Goal: Register for event/course

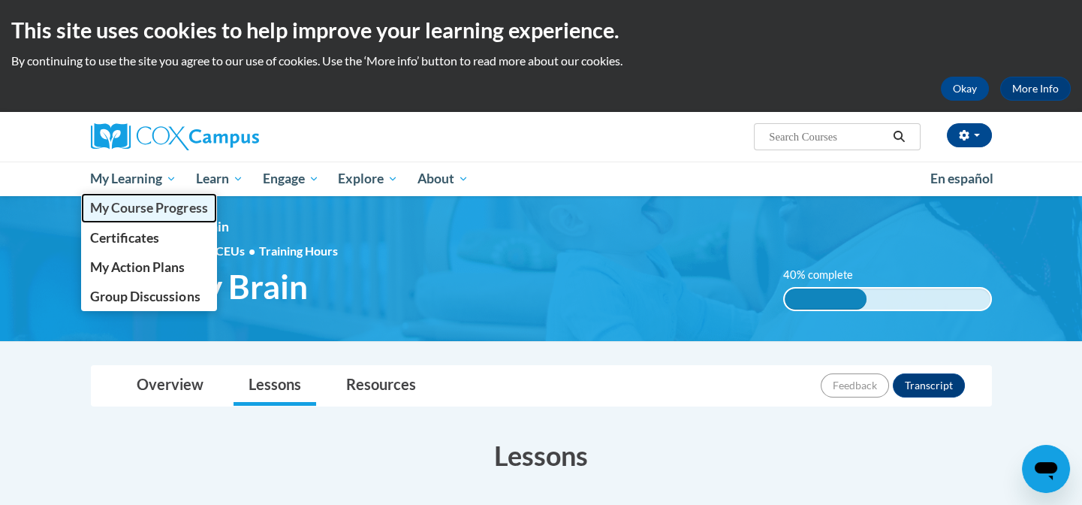
click at [114, 215] on span "My Course Progress" at bounding box center [148, 208] width 117 height 16
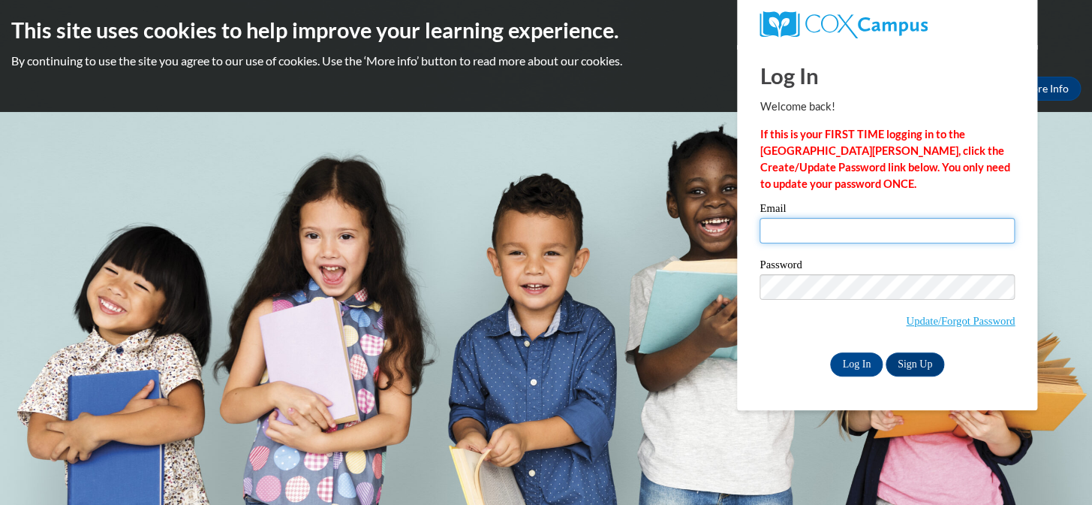
click at [820, 226] on input "Email" at bounding box center [887, 231] width 255 height 26
type input "[EMAIL_ADDRESS][DOMAIN_NAME]"
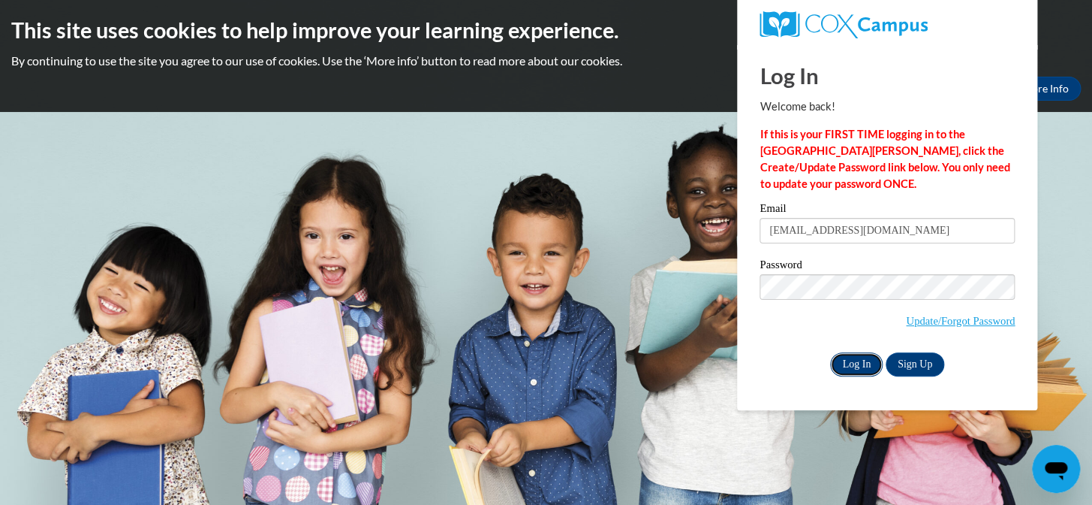
click at [857, 363] on input "Log In" at bounding box center [856, 364] width 53 height 24
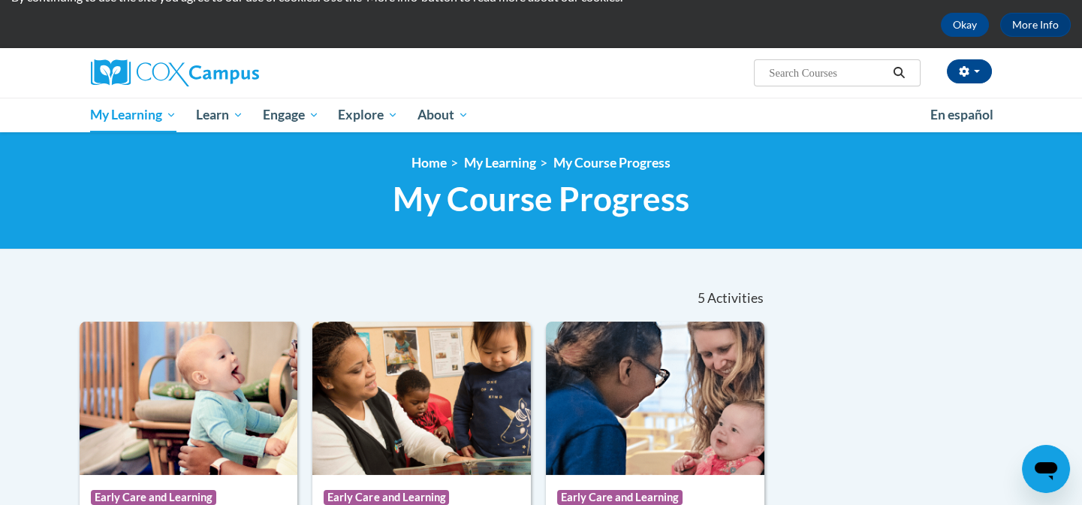
scroll to position [53, 0]
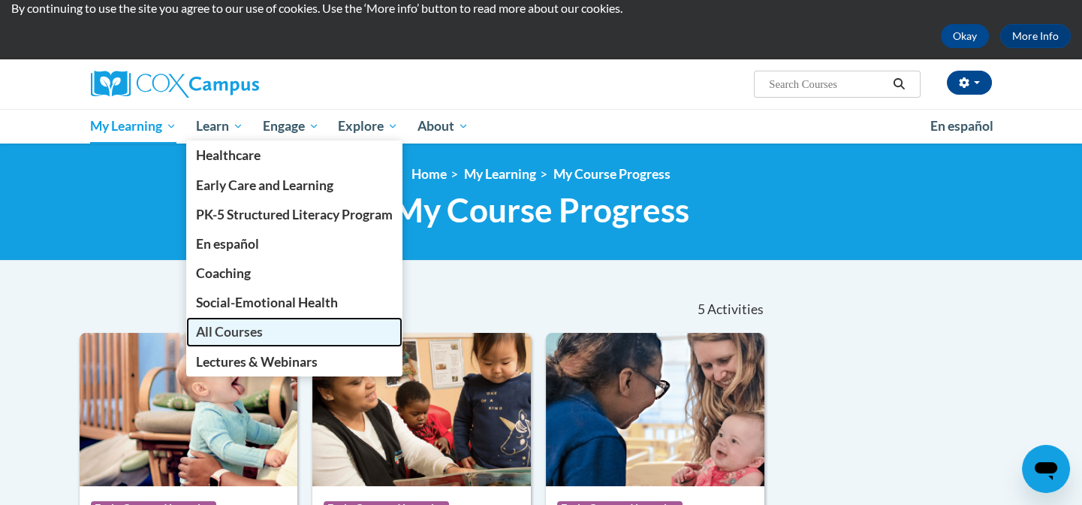
click at [249, 332] on span "All Courses" at bounding box center [229, 332] width 67 height 16
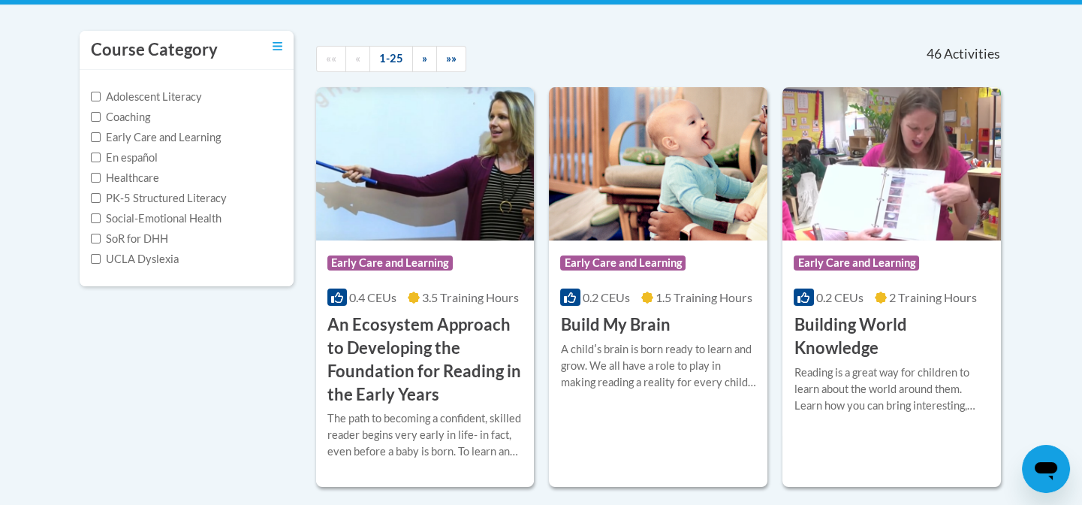
scroll to position [300, 0]
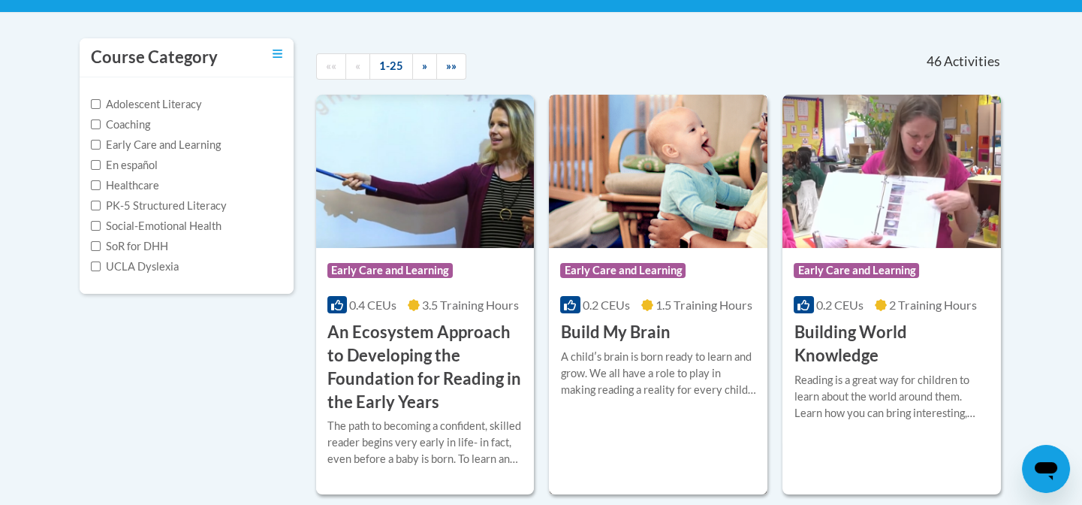
click at [653, 324] on h3 "Build My Brain" at bounding box center [615, 332] width 110 height 23
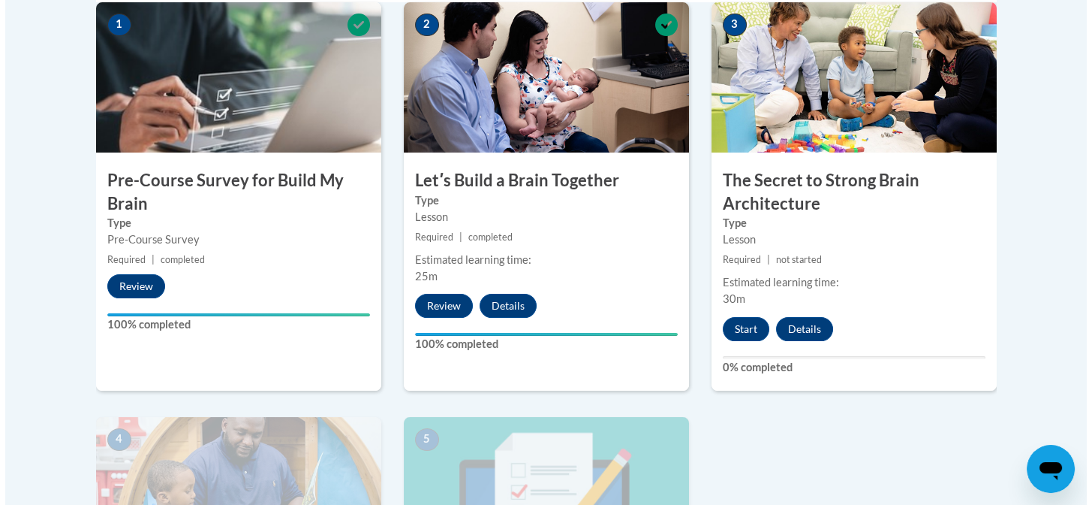
scroll to position [526, 0]
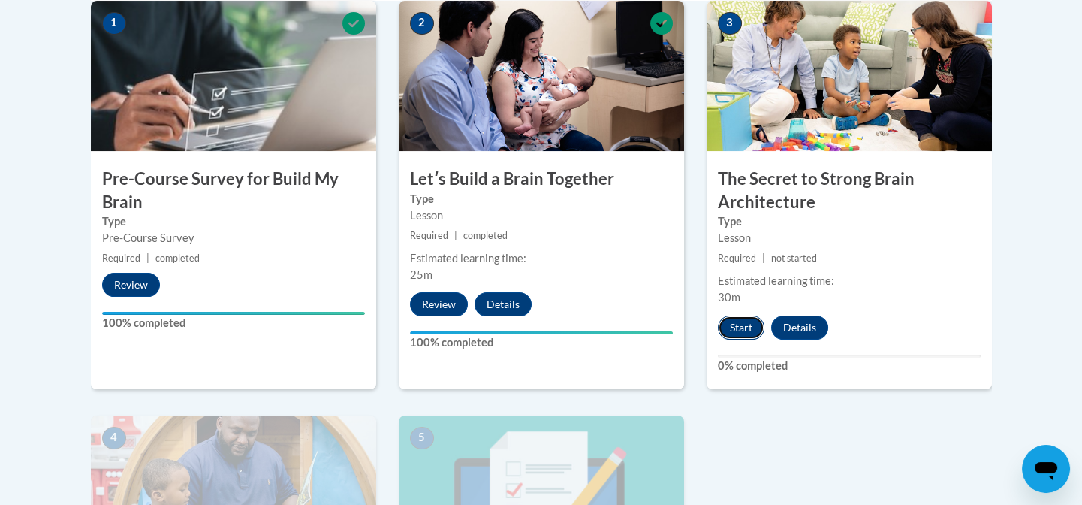
click at [741, 327] on button "Start" at bounding box center [741, 327] width 47 height 24
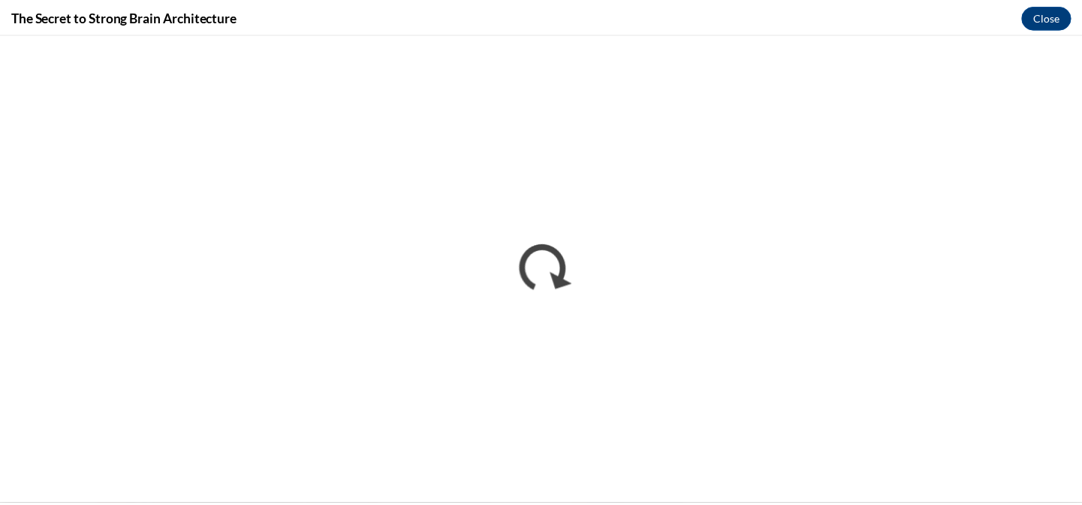
scroll to position [0, 0]
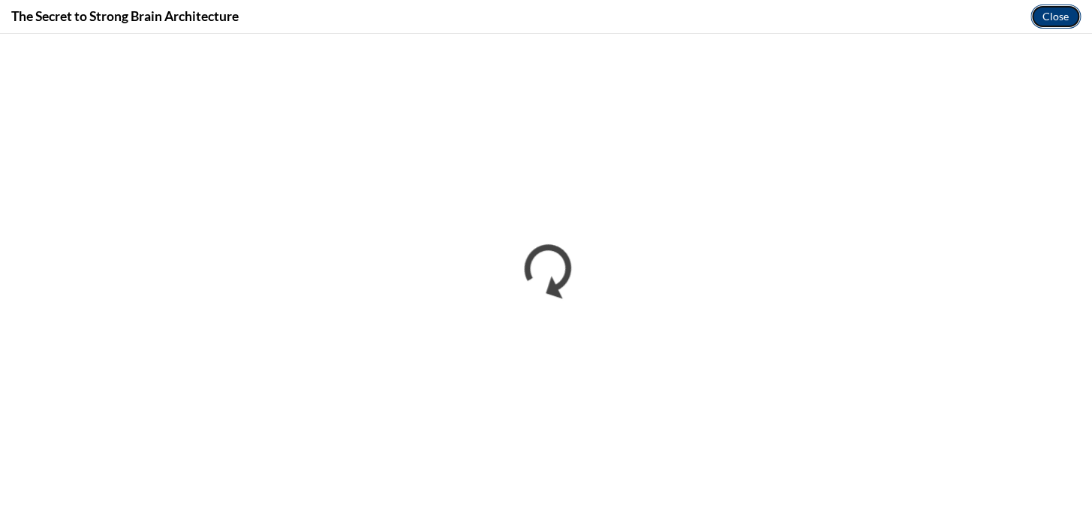
click at [1057, 14] on button "Close" at bounding box center [1056, 17] width 50 height 24
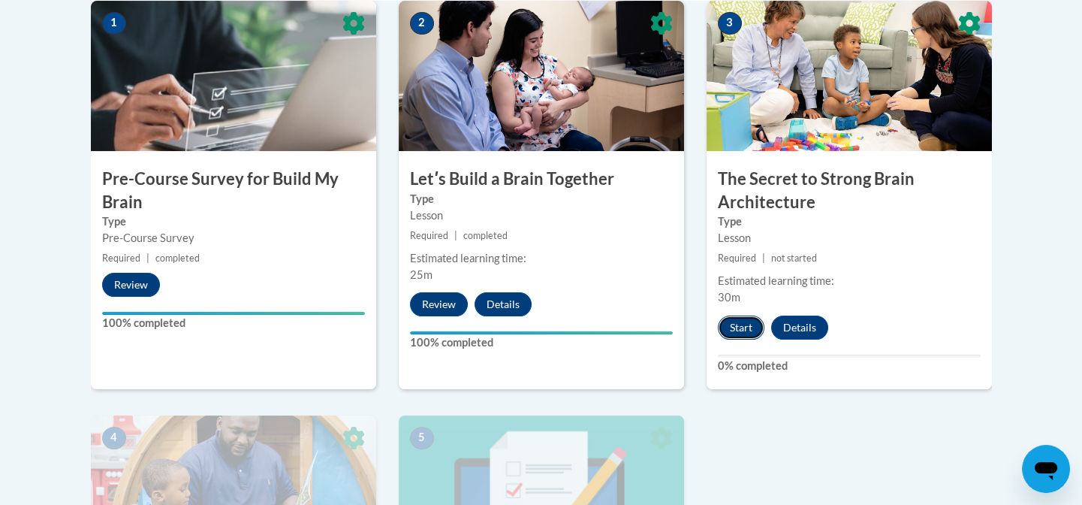
click at [740, 326] on button "Start" at bounding box center [741, 327] width 47 height 24
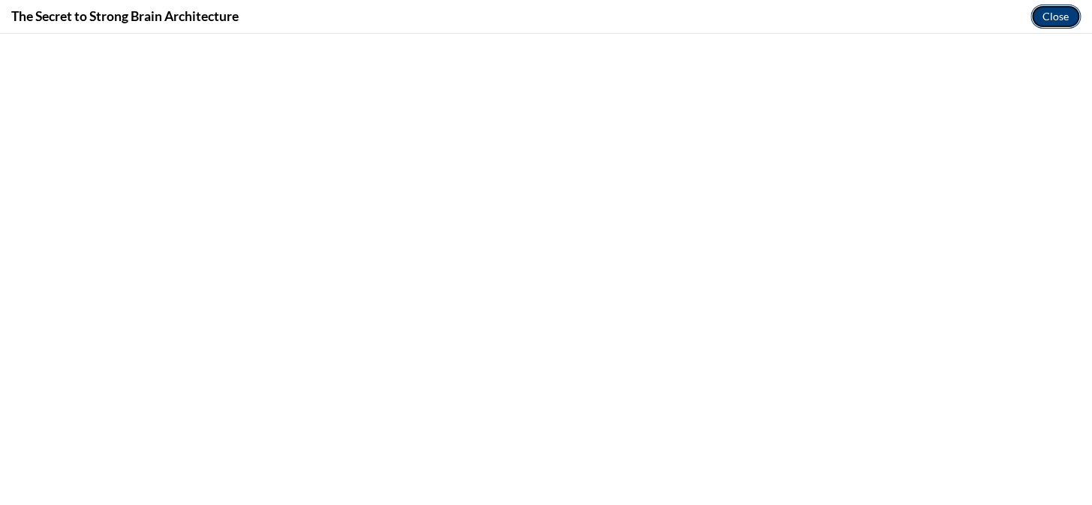
click at [1045, 19] on button "Close" at bounding box center [1056, 17] width 50 height 24
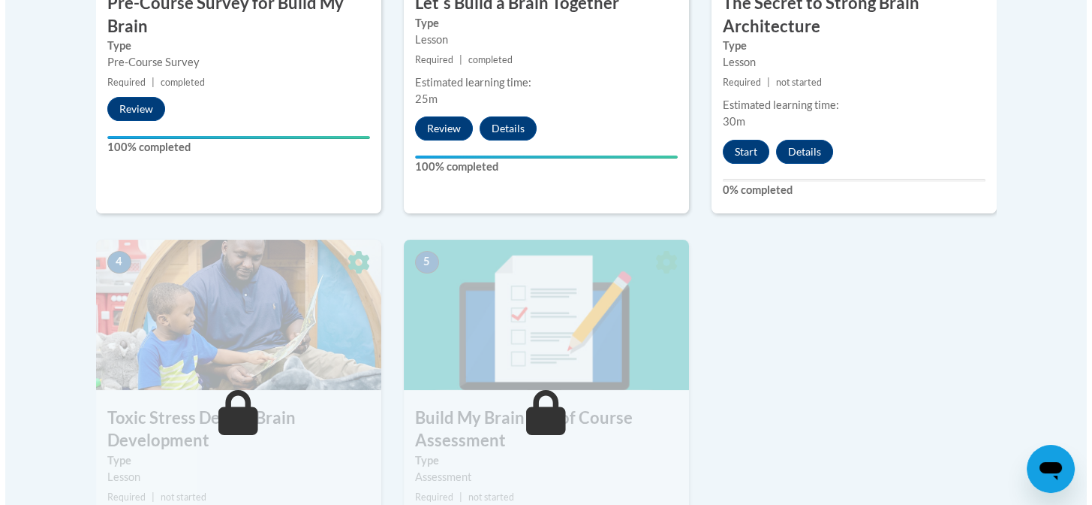
scroll to position [749, 0]
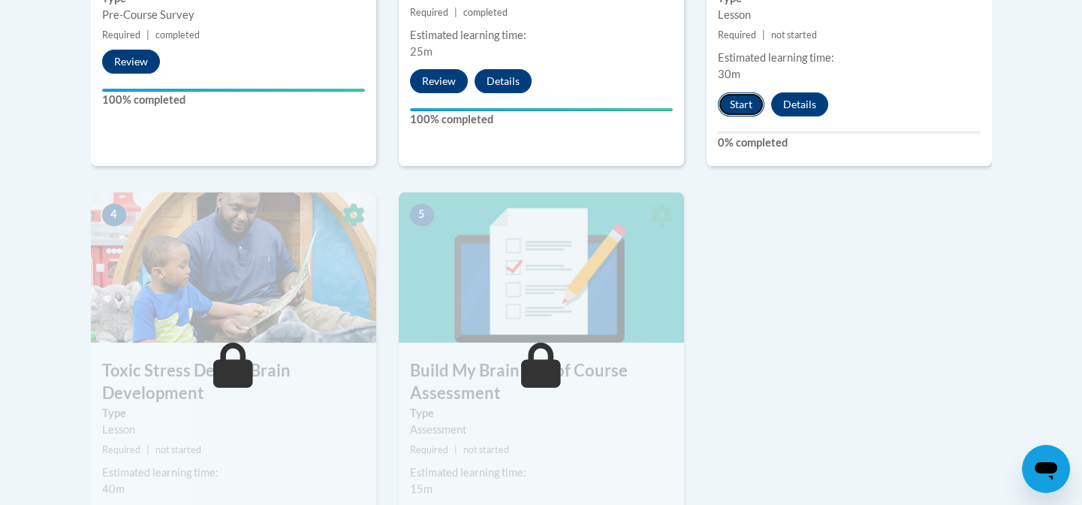
click at [738, 104] on button "Start" at bounding box center [741, 104] width 47 height 24
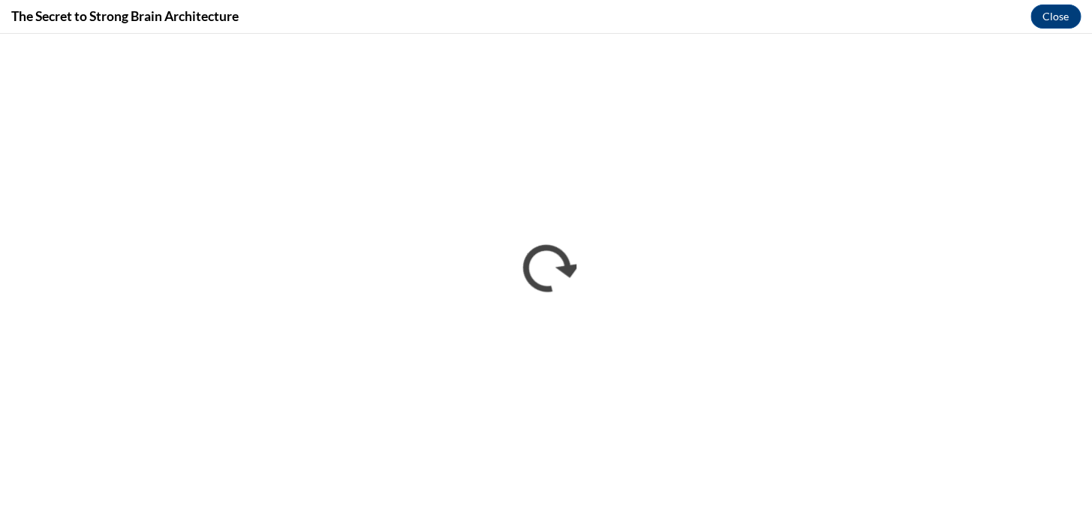
scroll to position [0, 0]
